Goal: Task Accomplishment & Management: Manage account settings

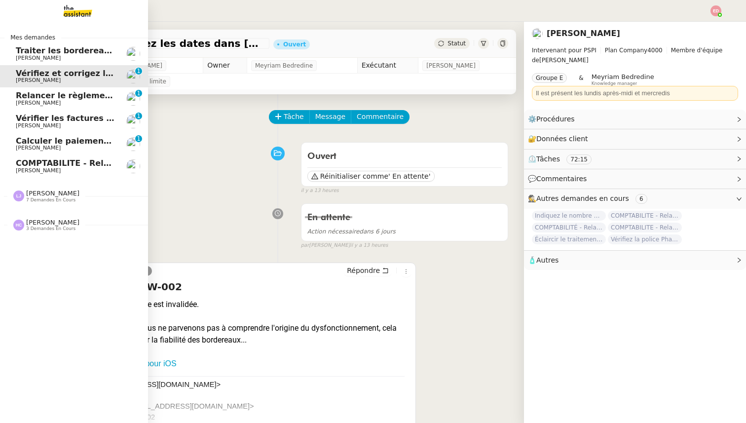
click at [51, 198] on span "7 demandes en cours" at bounding box center [50, 199] width 49 height 5
click at [57, 200] on span "13 demandes en cours" at bounding box center [52, 199] width 52 height 5
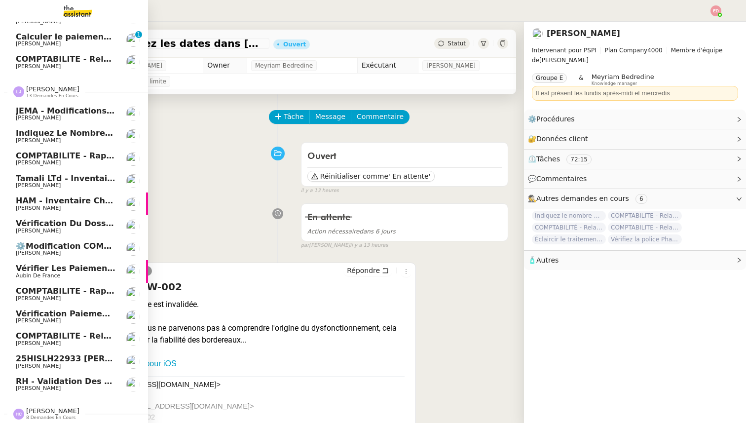
scroll to position [106, 0]
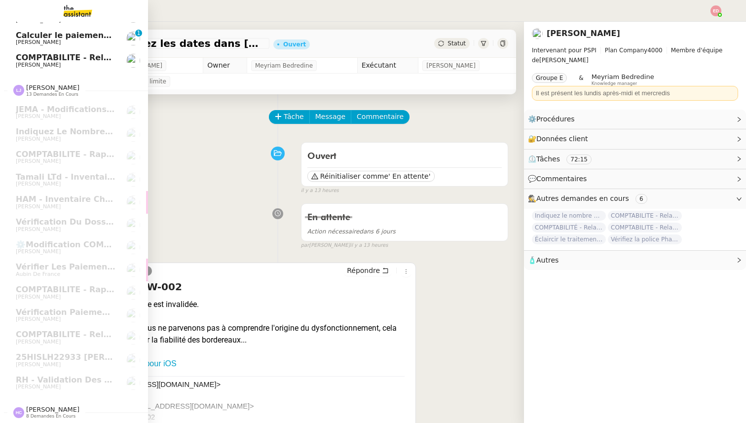
click at [44, 405] on span "[PERSON_NAME]" at bounding box center [52, 408] width 53 height 7
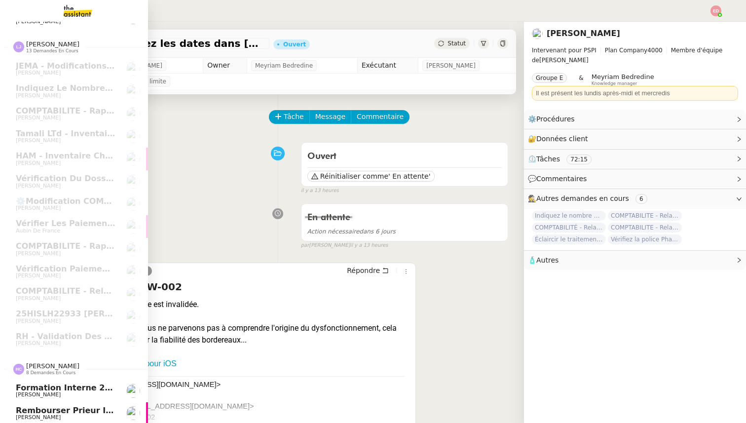
scroll to position [286, 0]
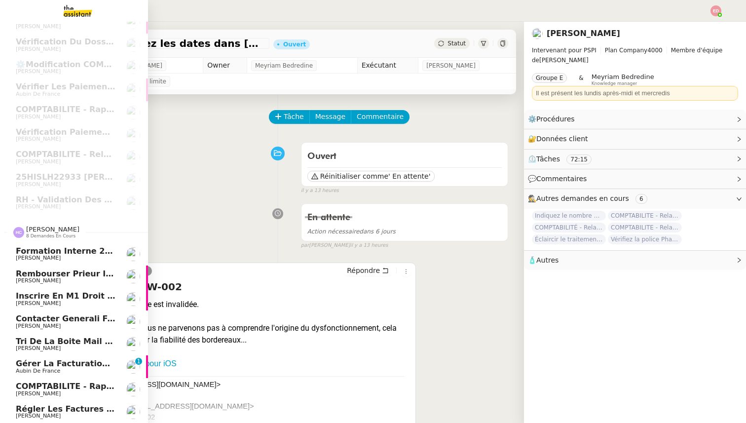
click at [57, 342] on span "Tri de la boite mail PERSO - [DATE]" at bounding box center [94, 340] width 157 height 9
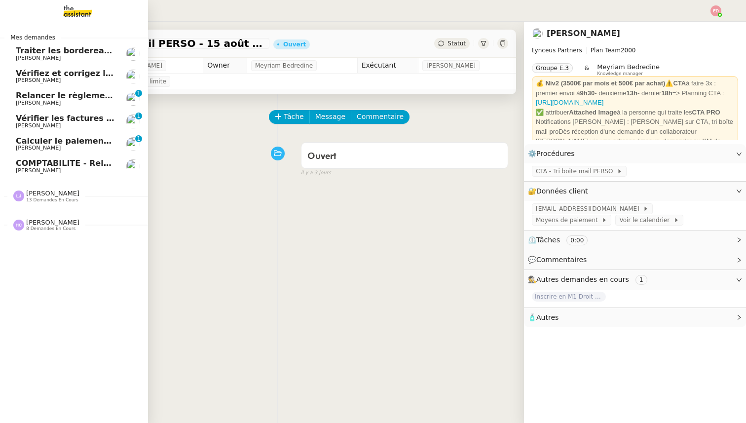
click at [37, 201] on span "13 demandes en cours" at bounding box center [52, 199] width 52 height 5
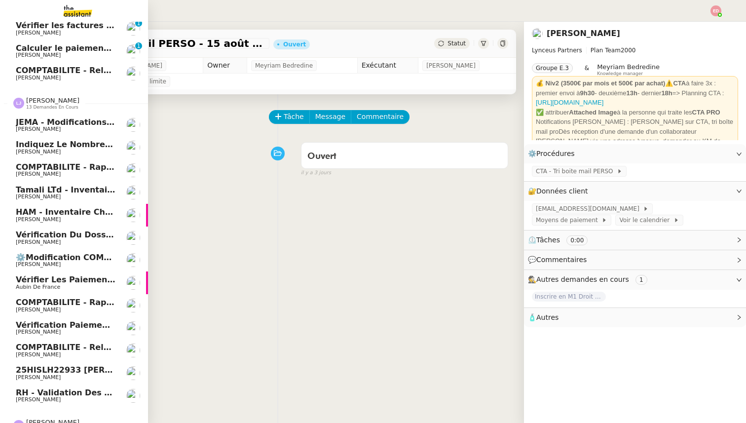
scroll to position [106, 0]
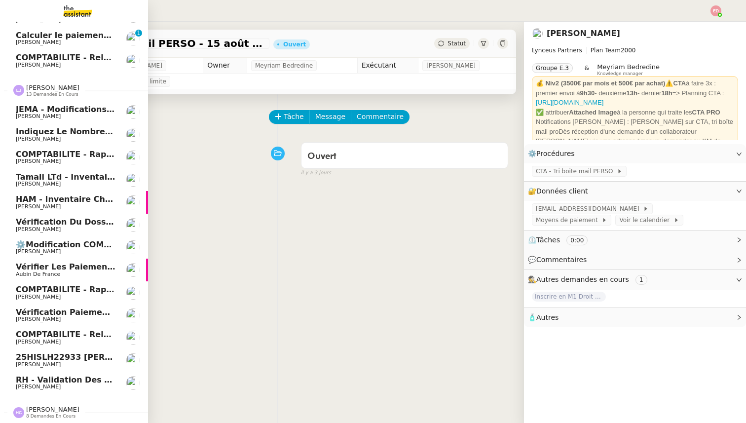
click at [37, 92] on span "13 demandes en cours" at bounding box center [52, 94] width 52 height 5
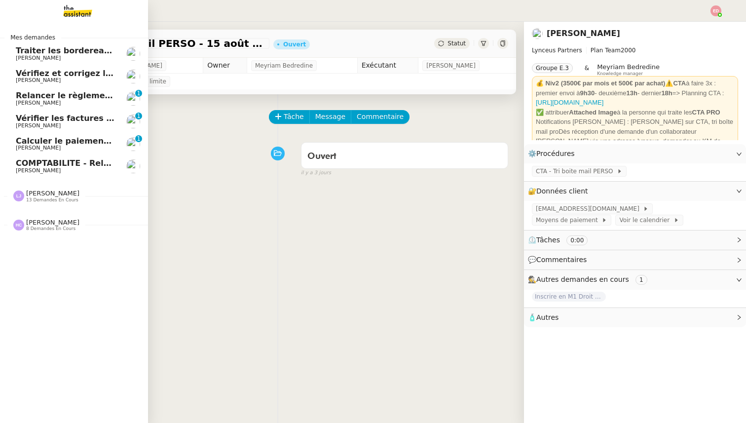
click at [36, 223] on span "[PERSON_NAME]" at bounding box center [52, 222] width 53 height 7
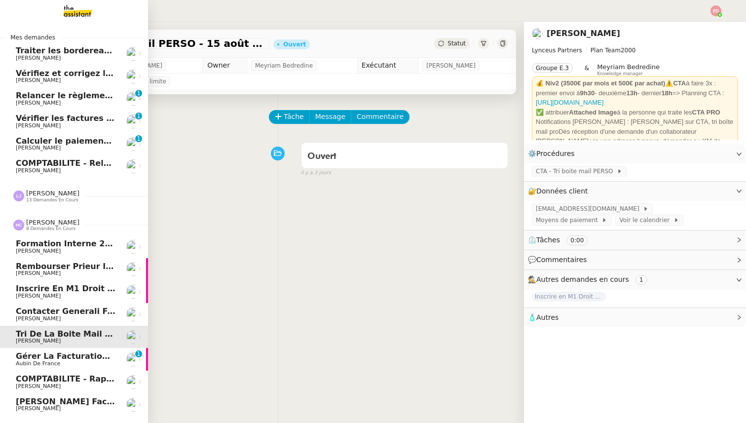
click at [50, 350] on link "Gérer la facturation des avenants Aubin de France 0 1 2 3 4 5 6 7 8 9" at bounding box center [74, 359] width 148 height 23
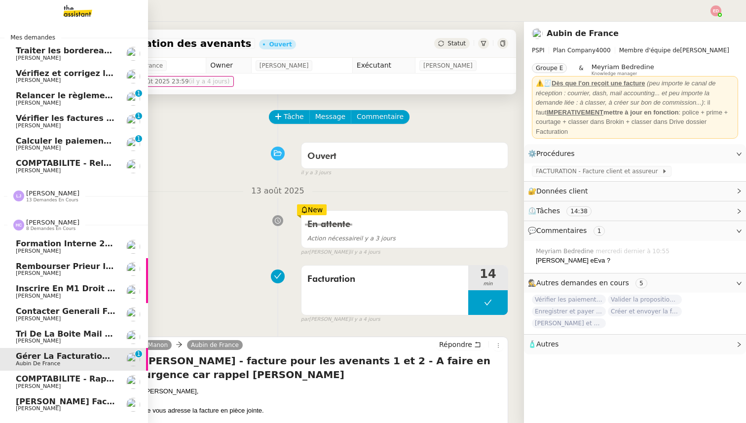
click at [47, 383] on span "COMPTABILITE - Rapprochement bancaire - [DATE]" at bounding box center [143, 378] width 254 height 9
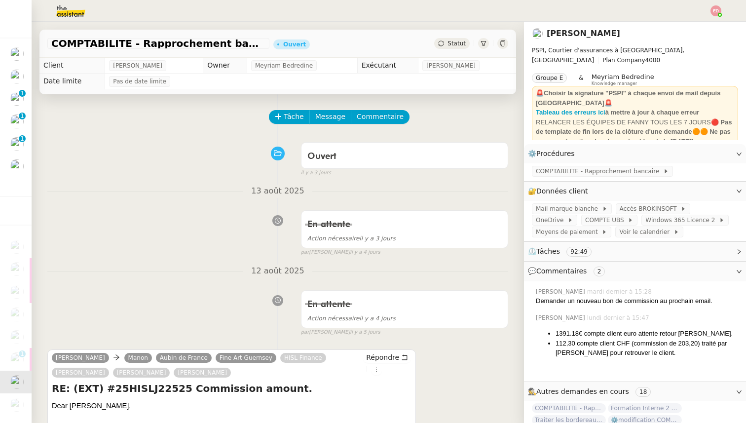
click at [650, 269] on span "💬 Commentaires 2" at bounding box center [627, 270] width 198 height 11
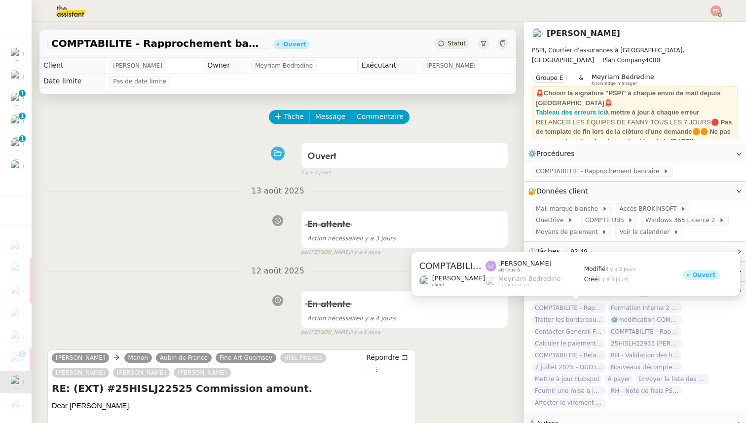
click at [581, 304] on span "COMPTABILITE - Rapprochement bancaire - [DATE]" at bounding box center [569, 308] width 74 height 10
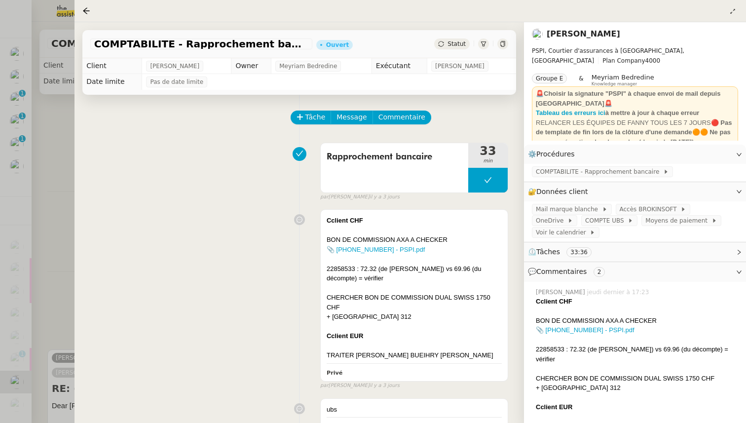
click at [60, 263] on div at bounding box center [373, 211] width 746 height 423
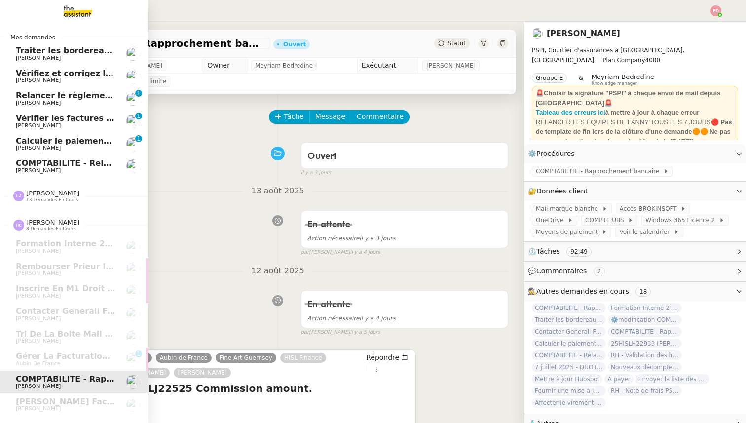
click at [53, 53] on span "Traiter les bordereaux de commission [DATE]" at bounding box center [126, 50] width 221 height 9
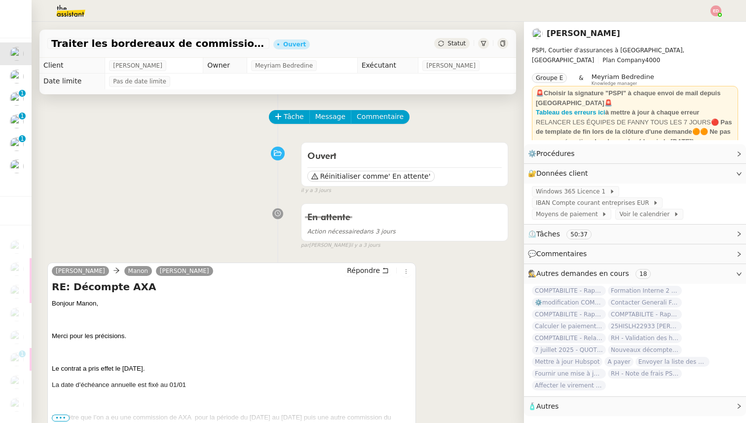
click at [716, 10] on img at bounding box center [715, 10] width 11 height 11
click at [680, 33] on li "Suivi" at bounding box center [689, 28] width 64 height 14
